Goal: Find specific page/section: Find specific page/section

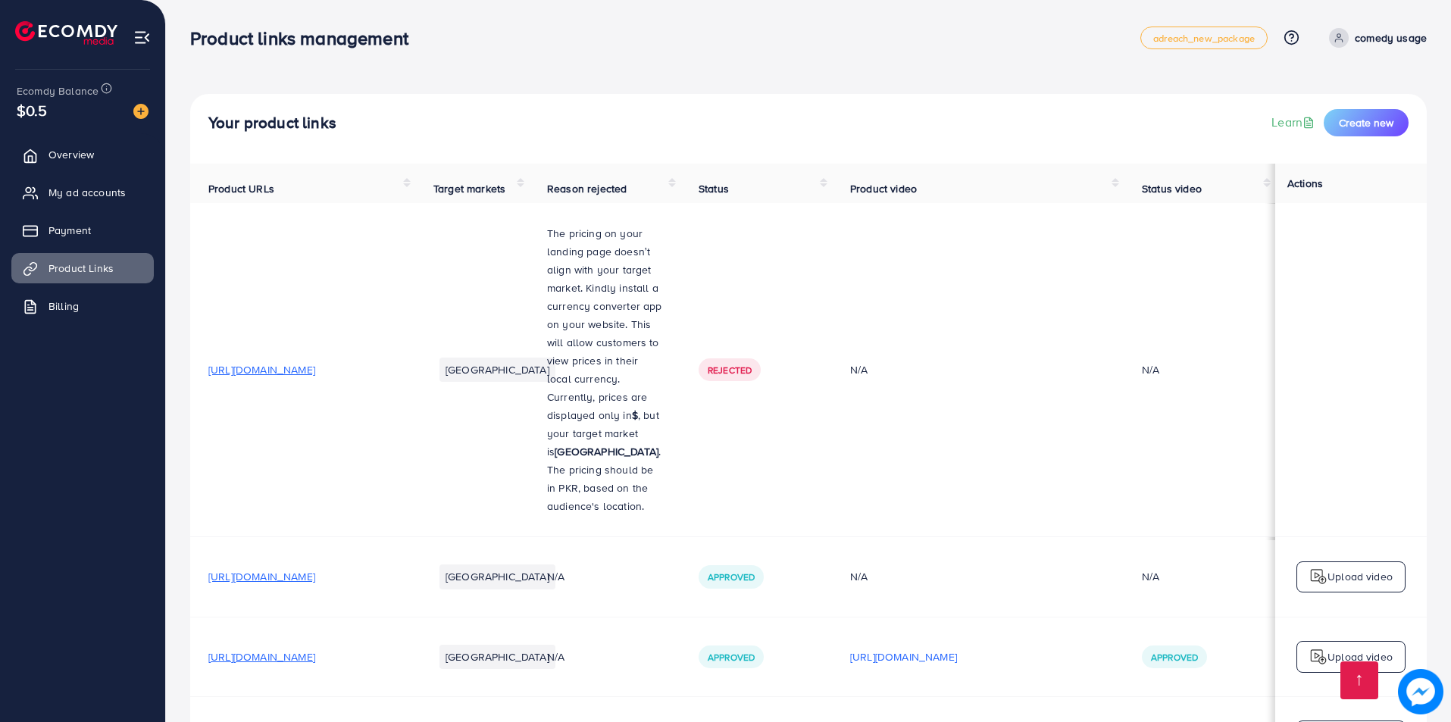
scroll to position [2728, 0]
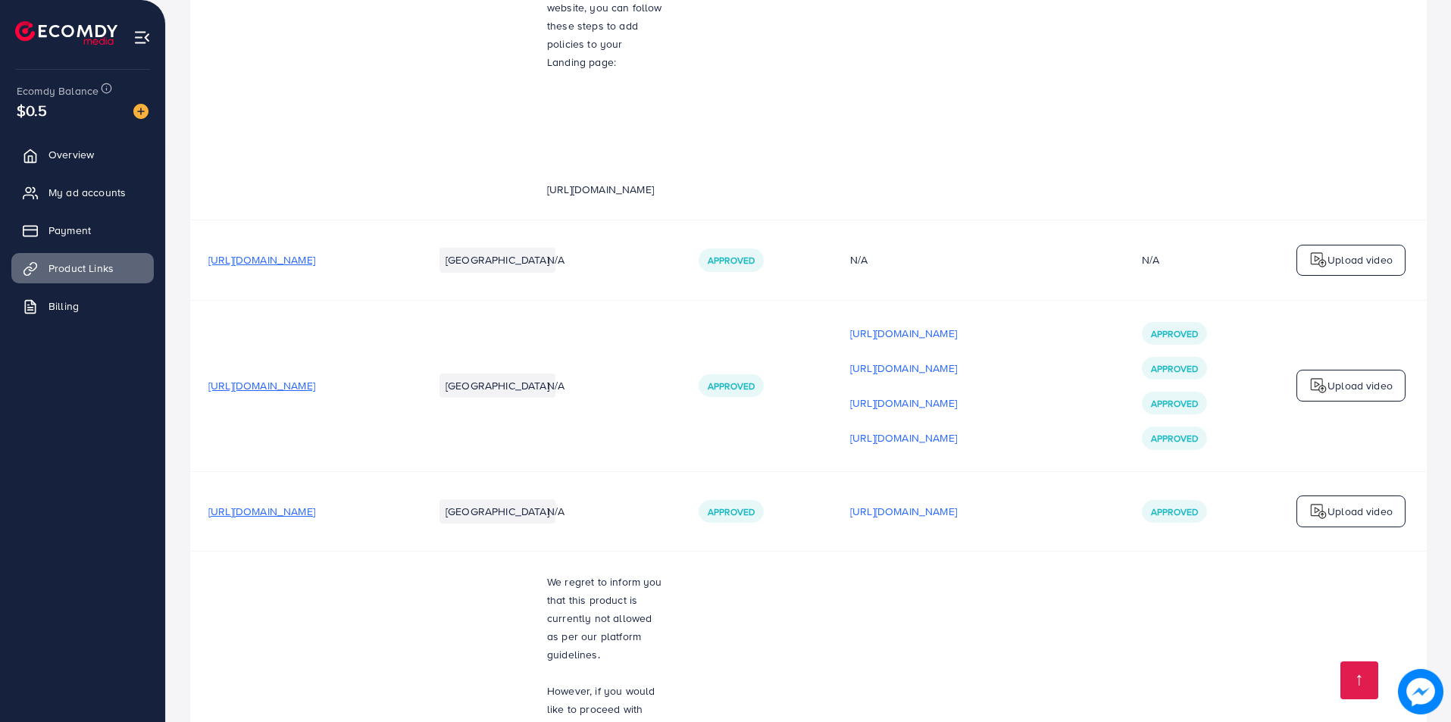
scroll to position [2728, 0]
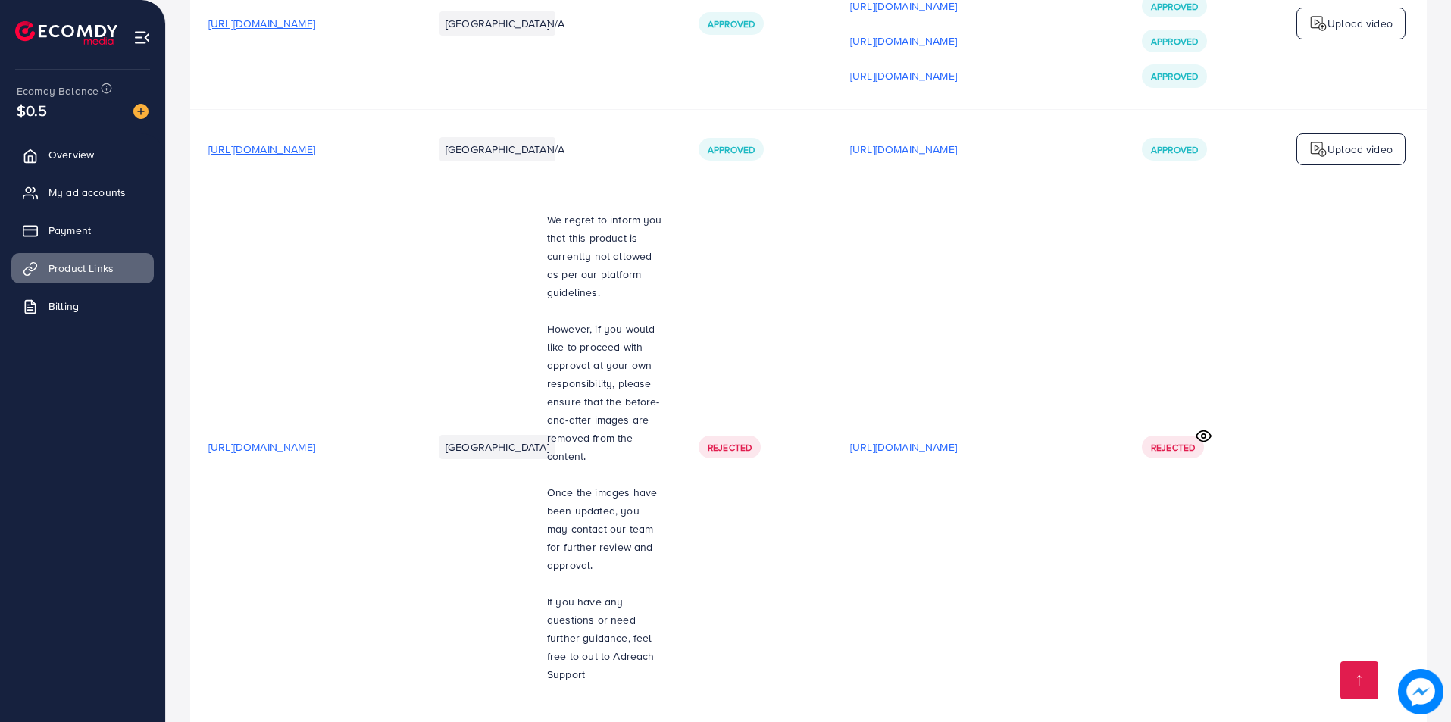
scroll to position [2095, 0]
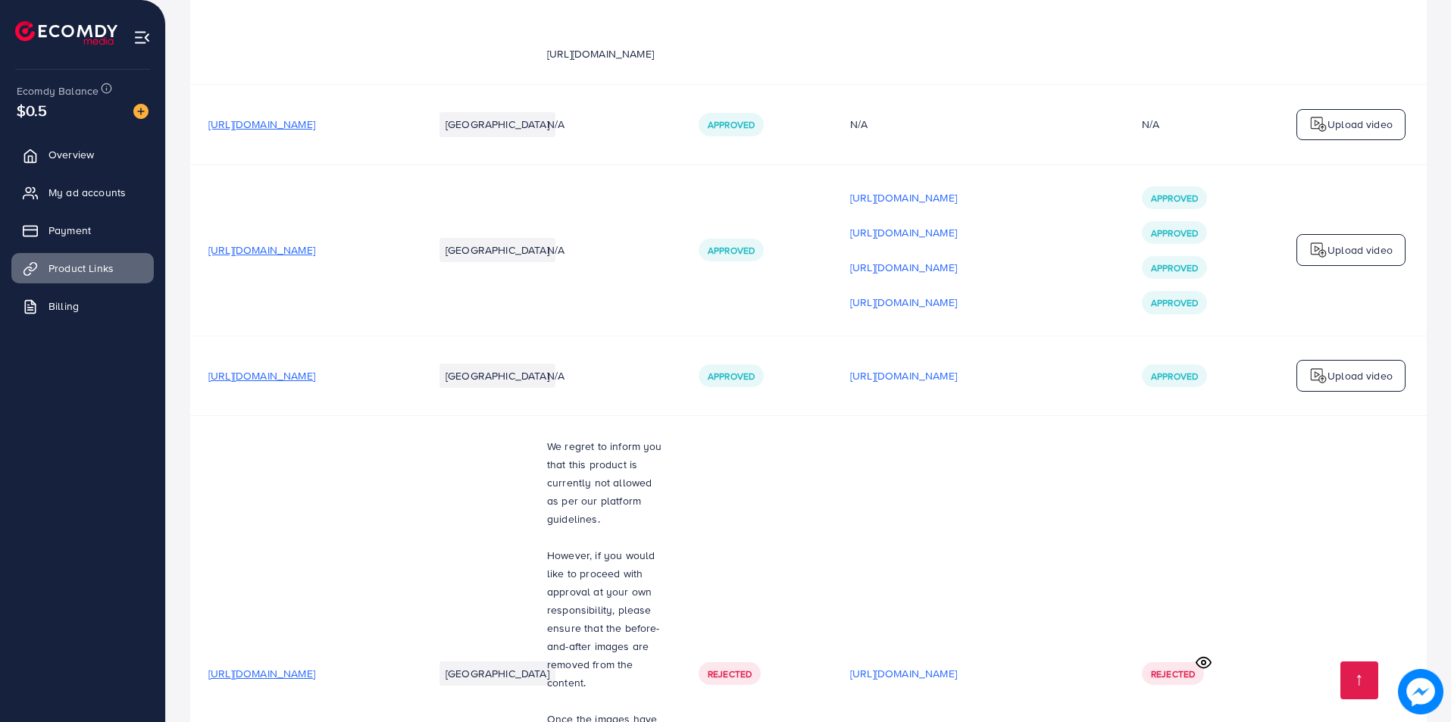
scroll to position [2728, 0]
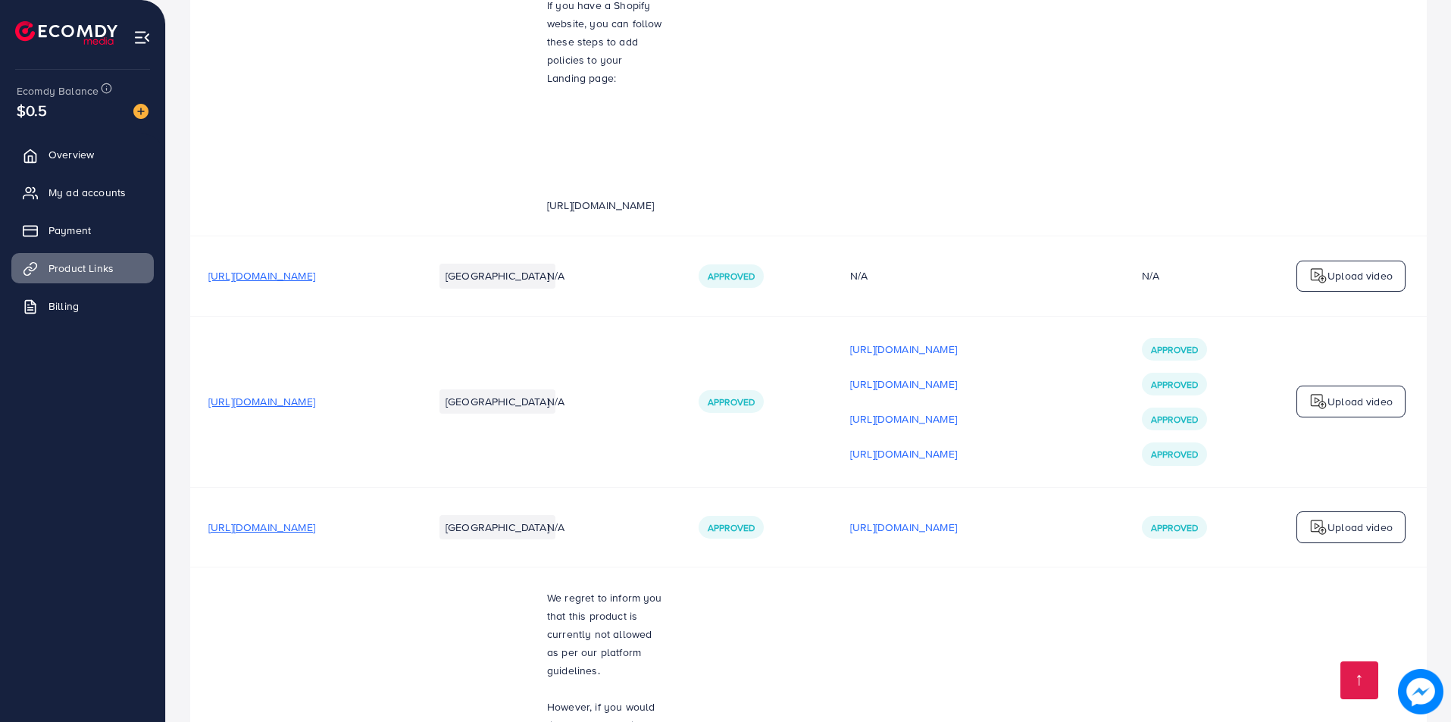
scroll to position [2728, 0]
